Goal: Information Seeking & Learning: Learn about a topic

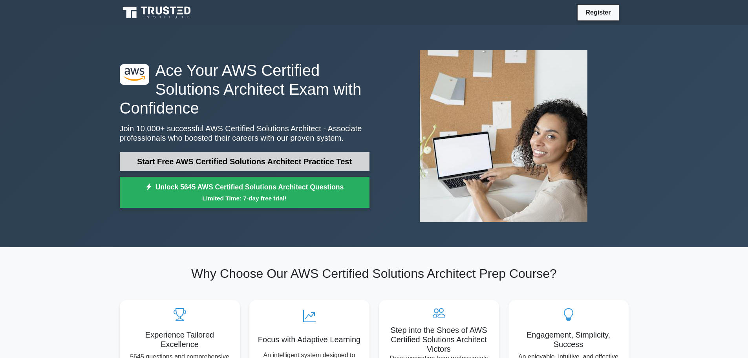
click at [241, 163] on link "Start Free AWS Certified Solutions Architect Practice Test" at bounding box center [245, 161] width 250 height 19
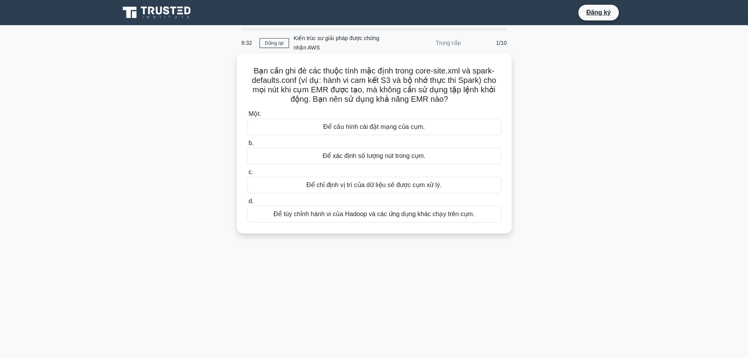
click at [392, 130] on font "Để cấu hình cài đặt mạng của cụm." at bounding box center [373, 126] width 101 height 7
click at [247, 117] on input "Một. Để cấu hình cài đặt mạng của cụm." at bounding box center [247, 113] width 0 height 5
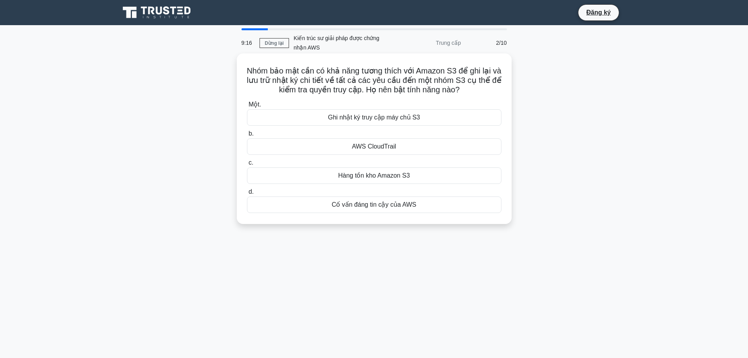
click at [389, 208] on font "Cố vấn đáng tin cậy của AWS" at bounding box center [374, 204] width 84 height 7
click at [247, 194] on input "d. Cố vấn đáng tin cậy của AWS" at bounding box center [247, 191] width 0 height 5
click at [381, 209] on font "Nền tảng (giải pháp ngăn xếp)" at bounding box center [374, 204] width 86 height 9
click at [247, 194] on input "d. Nền tảng (giải pháp ngăn xếp)" at bounding box center [247, 191] width 0 height 5
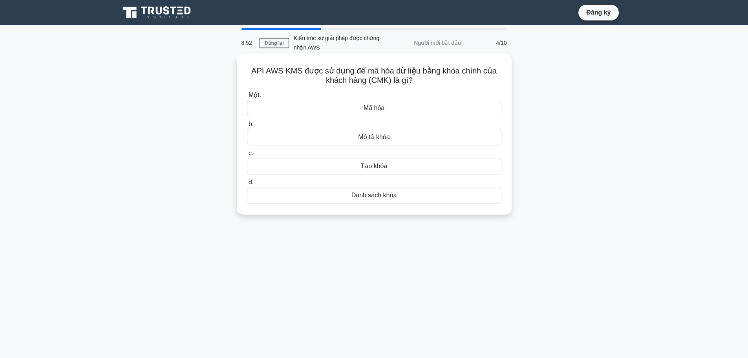
click at [413, 110] on div "Mã hóa" at bounding box center [374, 108] width 254 height 16
click at [247, 98] on input "Một. Mã hóa" at bounding box center [247, 95] width 0 height 5
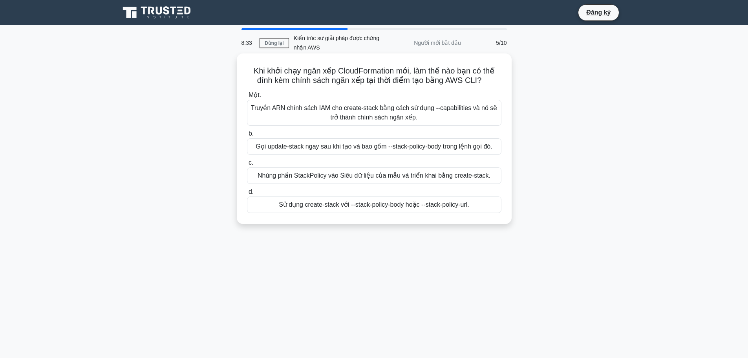
click at [379, 177] on font "Nhúng phần StackPolicy vào Siêu dữ liệu của mẫu và triển khai bằng create-stack." at bounding box center [374, 175] width 233 height 7
click at [247, 165] on input "c. Nhúng phần StackPolicy vào Siêu dữ liệu của mẫu và triển khai bằng create-st…" at bounding box center [247, 162] width 0 height 5
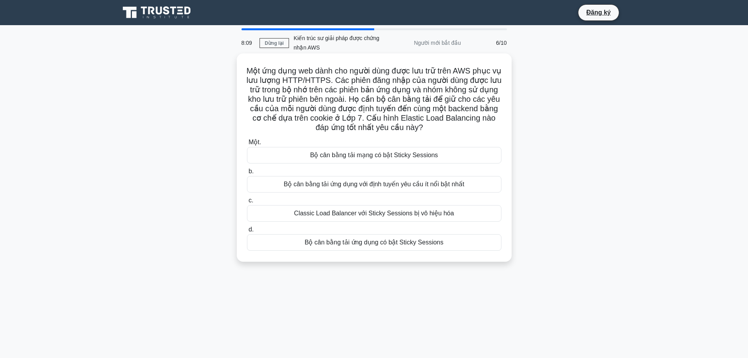
click at [432, 245] on font "Bộ cân bằng tải ứng dụng có bật Sticky Sessions" at bounding box center [374, 242] width 139 height 7
click at [247, 232] on input "d. Bộ cân bằng tải ứng dụng có bật Sticky Sessions" at bounding box center [247, 229] width 0 height 5
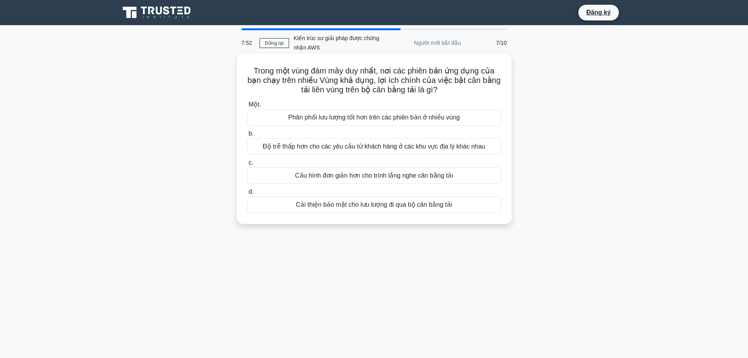
click at [410, 150] on font "Độ trễ thấp hơn cho các yêu cầu từ khách hàng ở các khu vực địa lý khác nhau" at bounding box center [374, 146] width 223 height 7
click at [247, 136] on input "b. Độ trễ thấp hơn cho các yêu cầu từ khách hàng ở các khu vực địa lý khác nhau" at bounding box center [247, 133] width 0 height 5
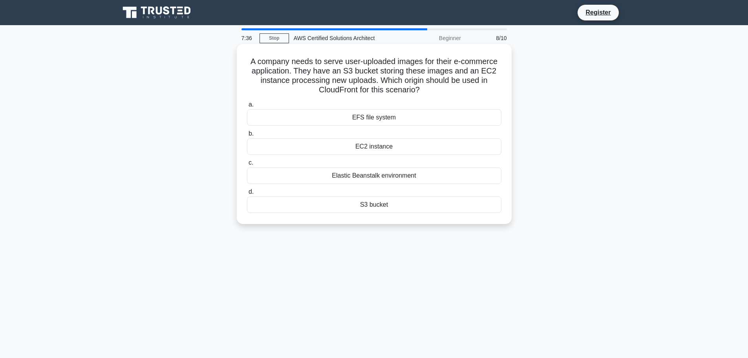
click at [334, 204] on div "S3 bucket" at bounding box center [374, 204] width 254 height 16
click at [247, 194] on input "d. S3 bucket" at bounding box center [247, 191] width 0 height 5
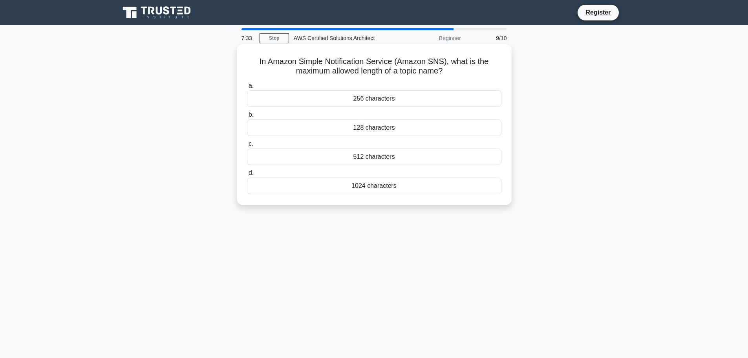
click at [417, 100] on div "256 characters" at bounding box center [374, 98] width 254 height 16
click at [247, 88] on input "a. 256 characters" at bounding box center [247, 85] width 0 height 5
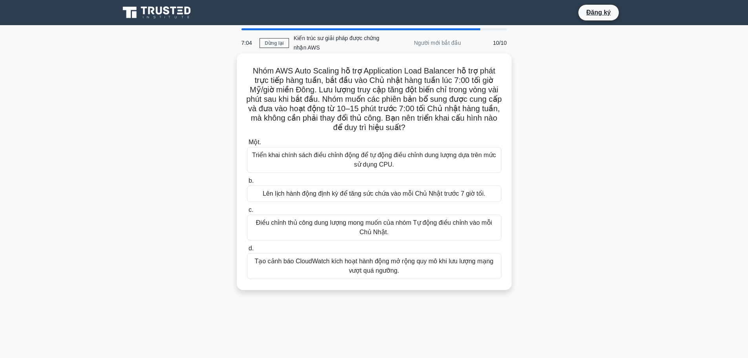
click at [370, 160] on font "Triển khai chính sách điều chỉnh động để tự động điều chỉnh dung lượng dựa trên…" at bounding box center [373, 159] width 247 height 19
click at [247, 145] on input "Một. Triển khai chính sách điều chỉnh động để tự động điều chỉnh dung lượng dựa…" at bounding box center [247, 142] width 0 height 5
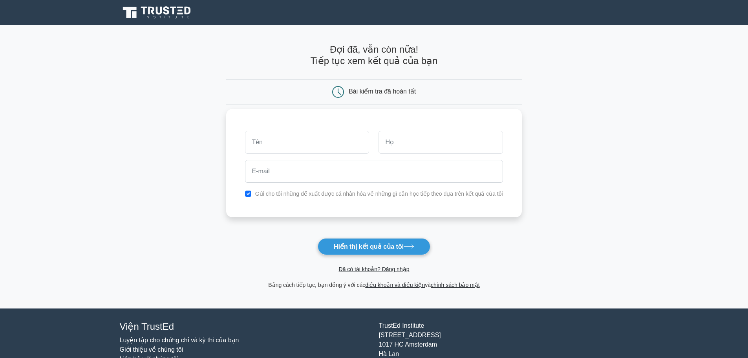
click at [327, 152] on input "text" at bounding box center [307, 142] width 124 height 23
type input "long"
type input "nguyen"
click at [269, 194] on font "Gửi cho tôi những đề xuất được cá nhân hóa về những gì cần học tiếp theo dựa tr…" at bounding box center [379, 193] width 248 height 6
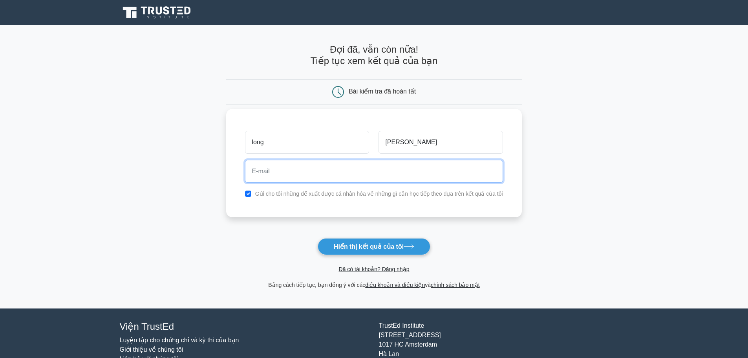
click at [283, 174] on input "email" at bounding box center [374, 171] width 258 height 23
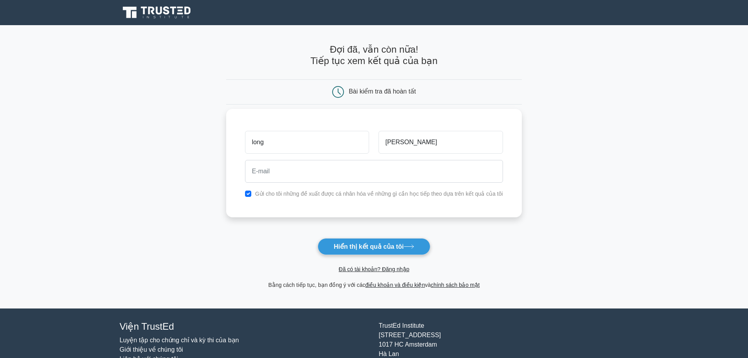
click at [254, 190] on div "Gửi cho tôi những đề xuất được cá nhân hóa về những gì cần học tiếp theo dựa tr…" at bounding box center [373, 193] width 267 height 9
click at [251, 192] on input "checkbox" at bounding box center [248, 193] width 6 height 6
checkbox input "false"
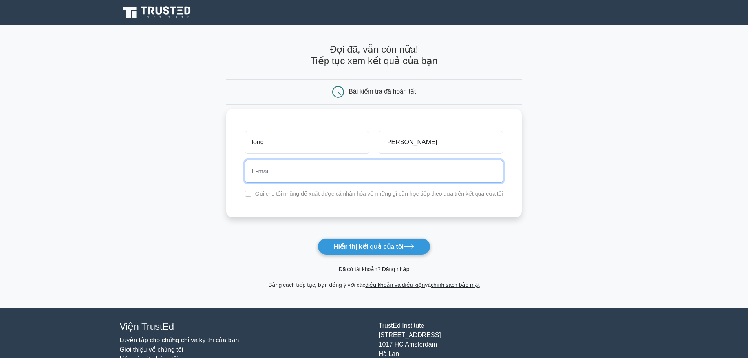
click at [275, 173] on input "email" at bounding box center [374, 171] width 258 height 23
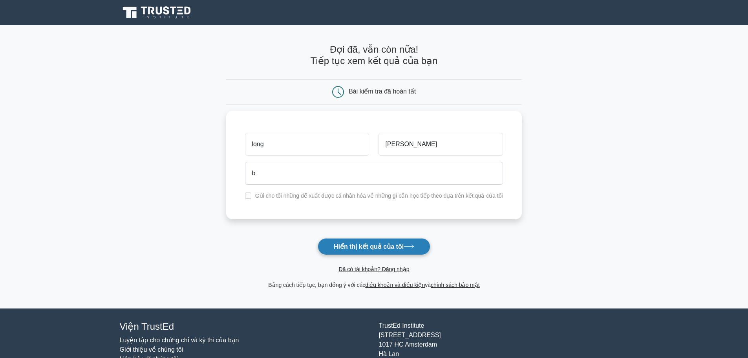
click at [361, 247] on font "Hiển thị kết quả của tôi" at bounding box center [369, 246] width 70 height 7
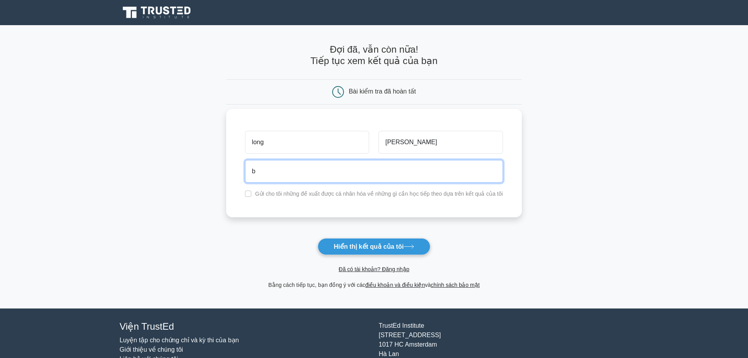
click at [309, 176] on input "b" at bounding box center [374, 171] width 258 height 23
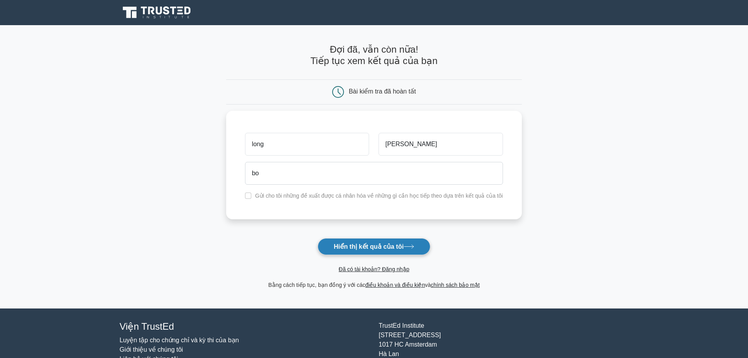
click at [360, 243] on font "Hiển thị kết quả của tôi" at bounding box center [369, 246] width 70 height 7
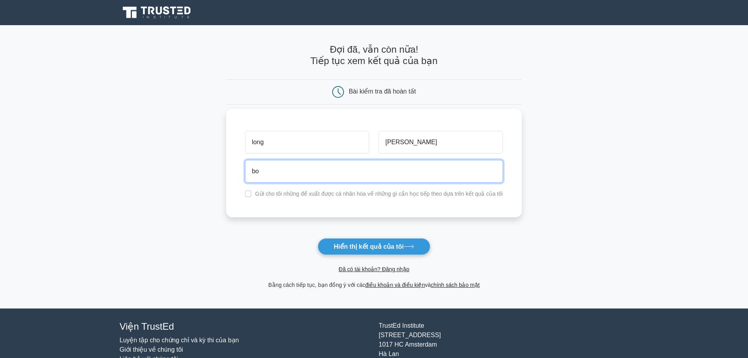
click at [283, 174] on input "bo" at bounding box center [374, 171] width 258 height 23
type input "boy16ct@gmail.com"
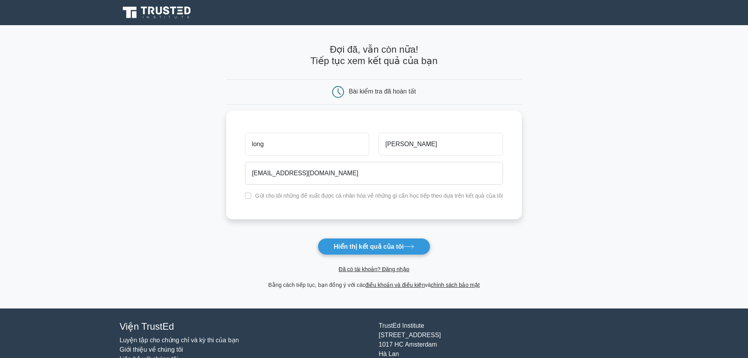
click at [487, 225] on form "Đợi đã, vẫn còn nữa! Tiếp tục xem kết quả của bạn Bài kiểm tra đã hoàn tất" at bounding box center [373, 166] width 295 height 245
click at [374, 236] on form "Đợi đã, vẫn còn nữa! Tiếp tục xem kết quả của bạn Bài kiểm tra đã hoàn tất" at bounding box center [373, 166] width 295 height 245
click at [370, 245] on font "Hiển thị kết quả của tôi" at bounding box center [369, 246] width 70 height 7
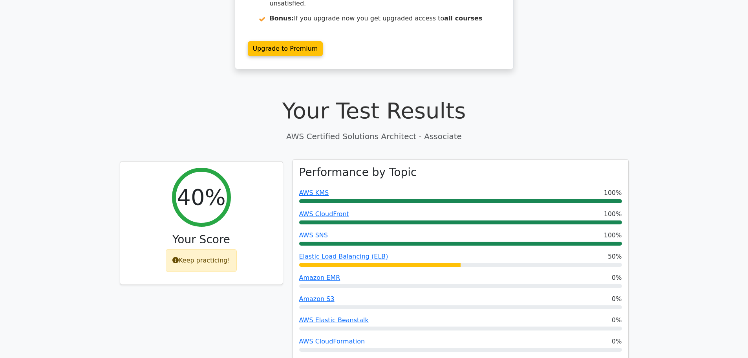
scroll to position [275, 0]
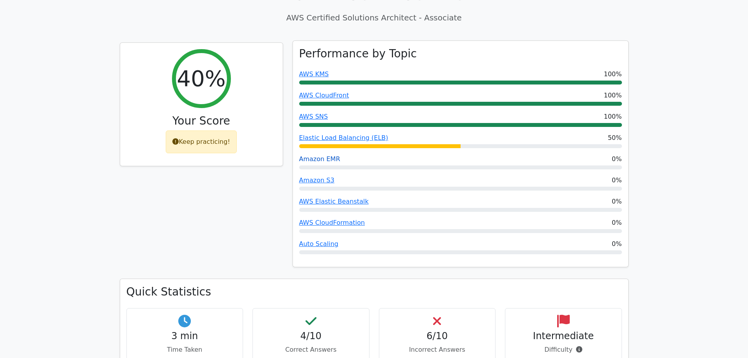
click at [326, 155] on link "Amazon EMR" at bounding box center [319, 158] width 41 height 7
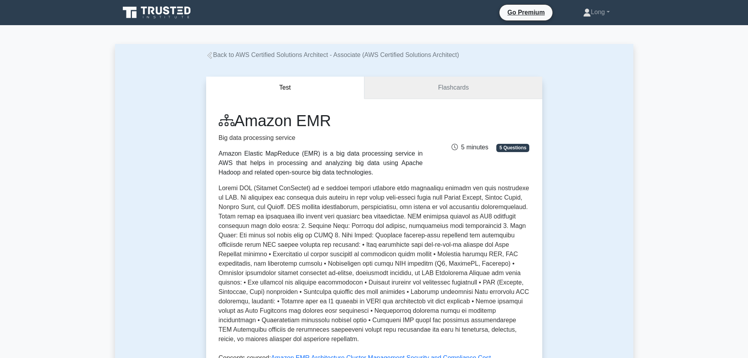
click at [431, 95] on link "Flashcards" at bounding box center [452, 88] width 177 height 22
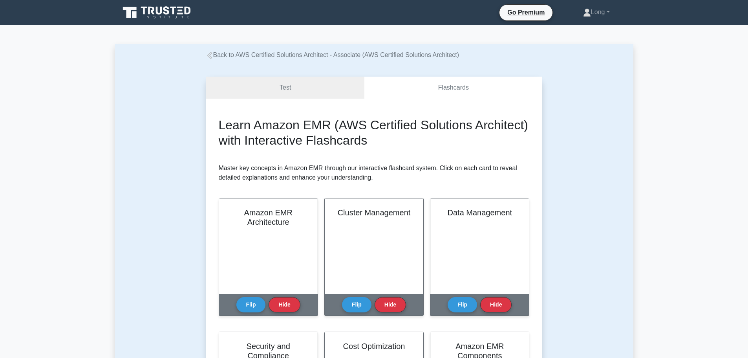
click at [297, 90] on link "Test" at bounding box center [285, 88] width 159 height 22
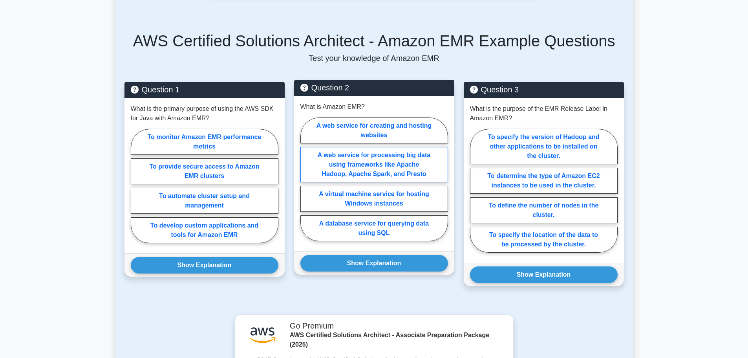
scroll to position [471, 0]
